Goal: Transaction & Acquisition: Purchase product/service

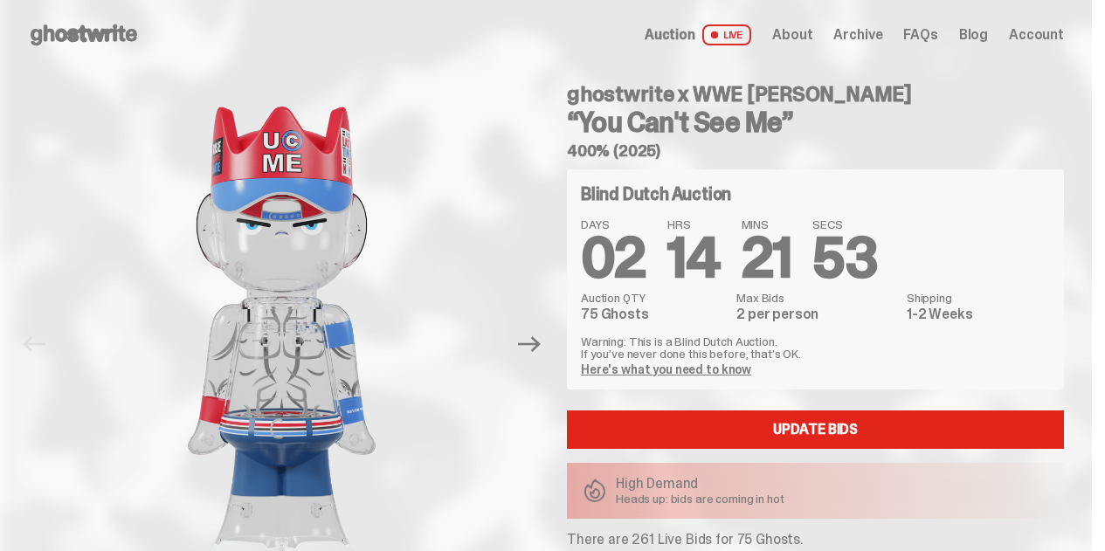
scroll to position [35, 0]
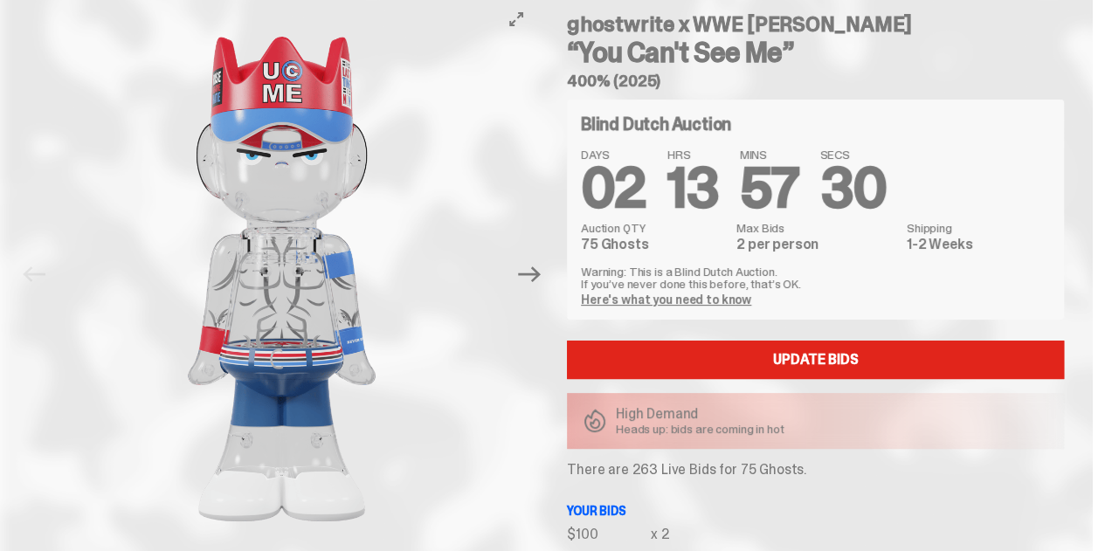
scroll to position [105, 0]
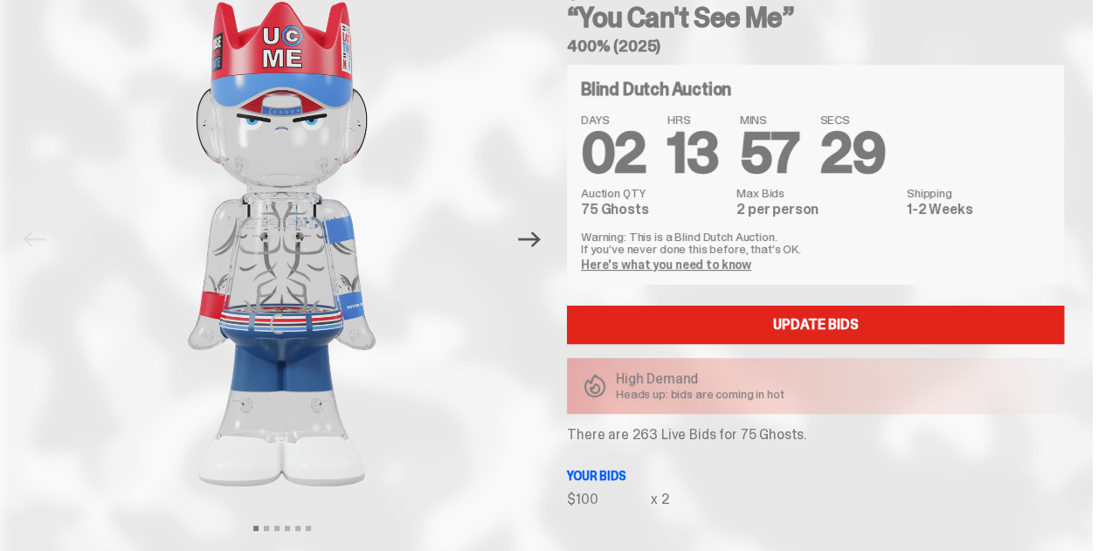
click at [541, 249] on icon "Next" at bounding box center [529, 239] width 23 height 23
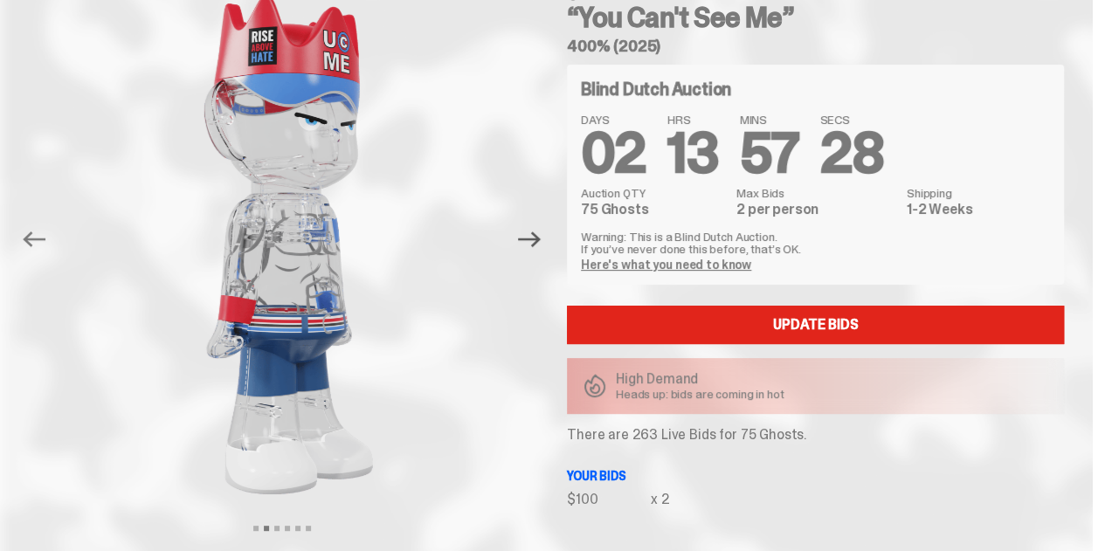
click at [541, 249] on icon "Next" at bounding box center [529, 239] width 23 height 23
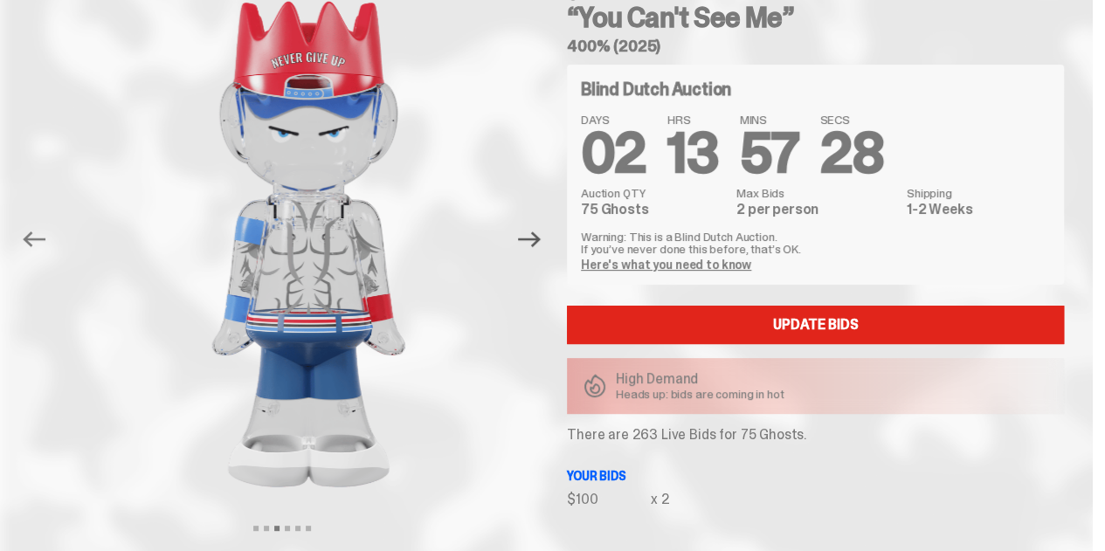
click at [541, 249] on icon "Next" at bounding box center [529, 239] width 23 height 23
